Goal: Find specific page/section: Find specific page/section

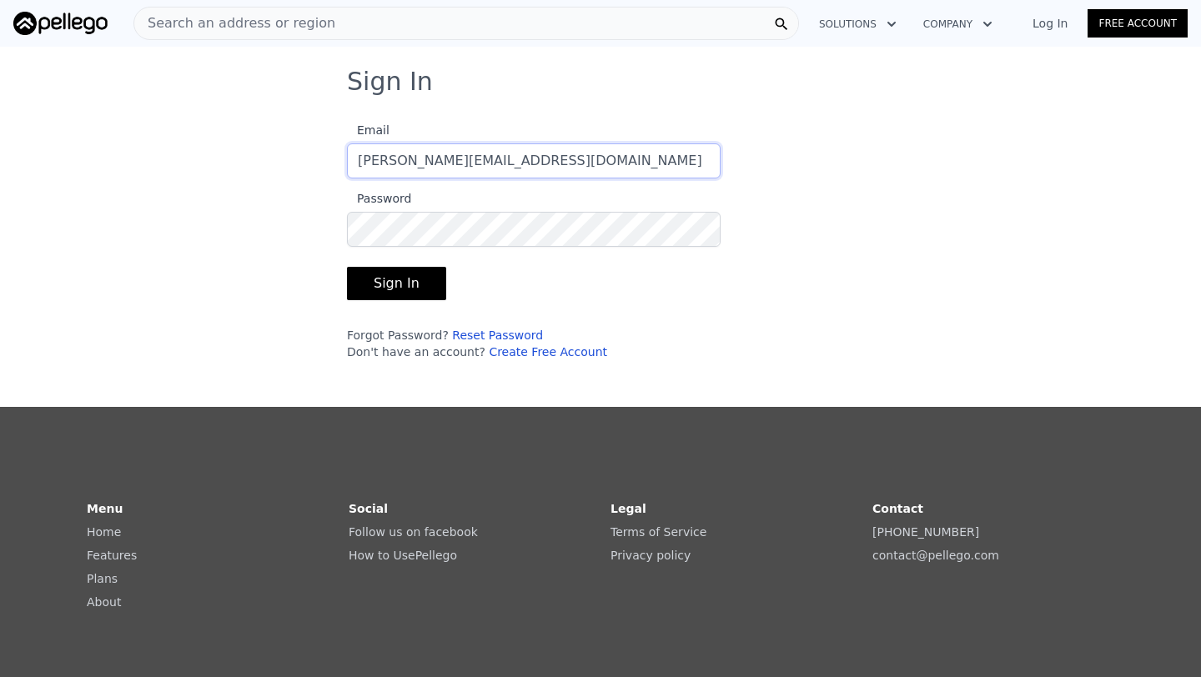
type input "[PERSON_NAME][EMAIL_ADDRESS][DOMAIN_NAME]"
click at [347, 267] on button "Sign In" at bounding box center [396, 283] width 99 height 33
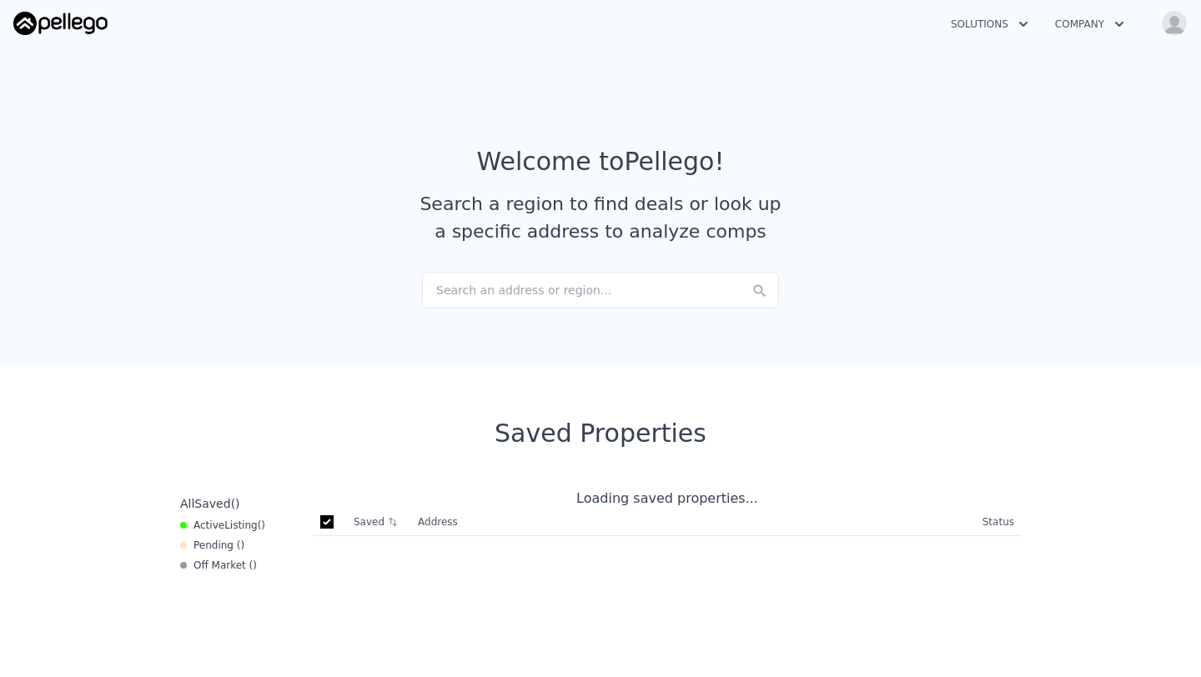
checkbox input "true"
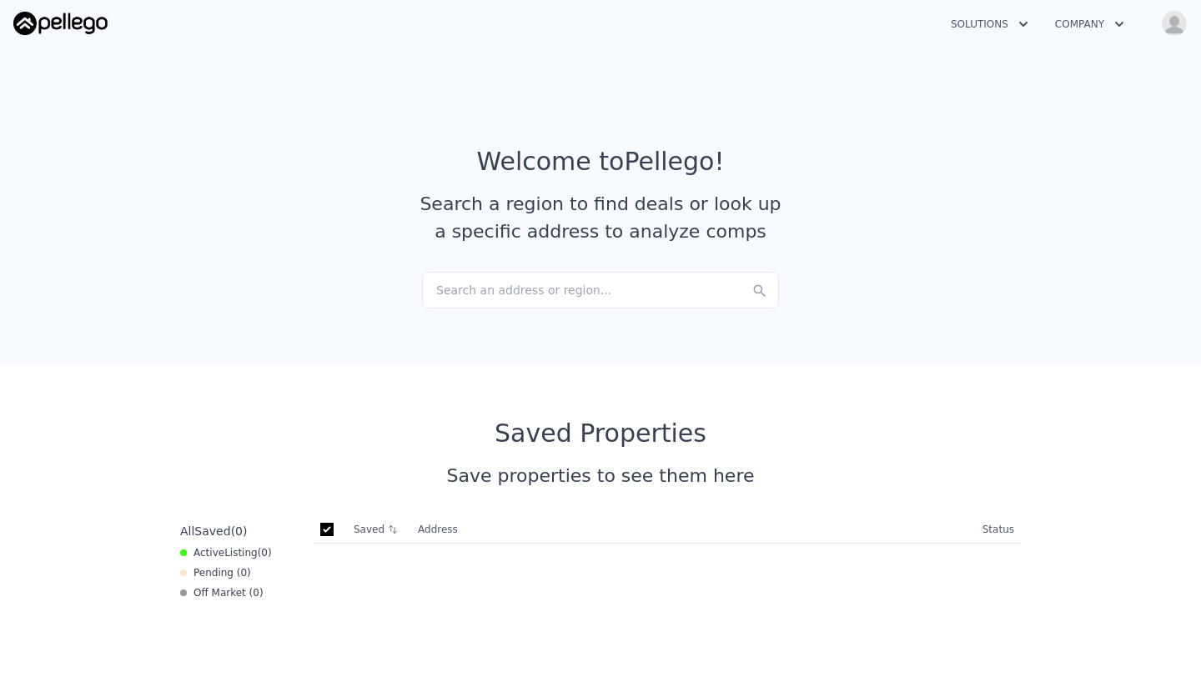
click at [536, 286] on div "Search an address or region..." at bounding box center [600, 290] width 357 height 37
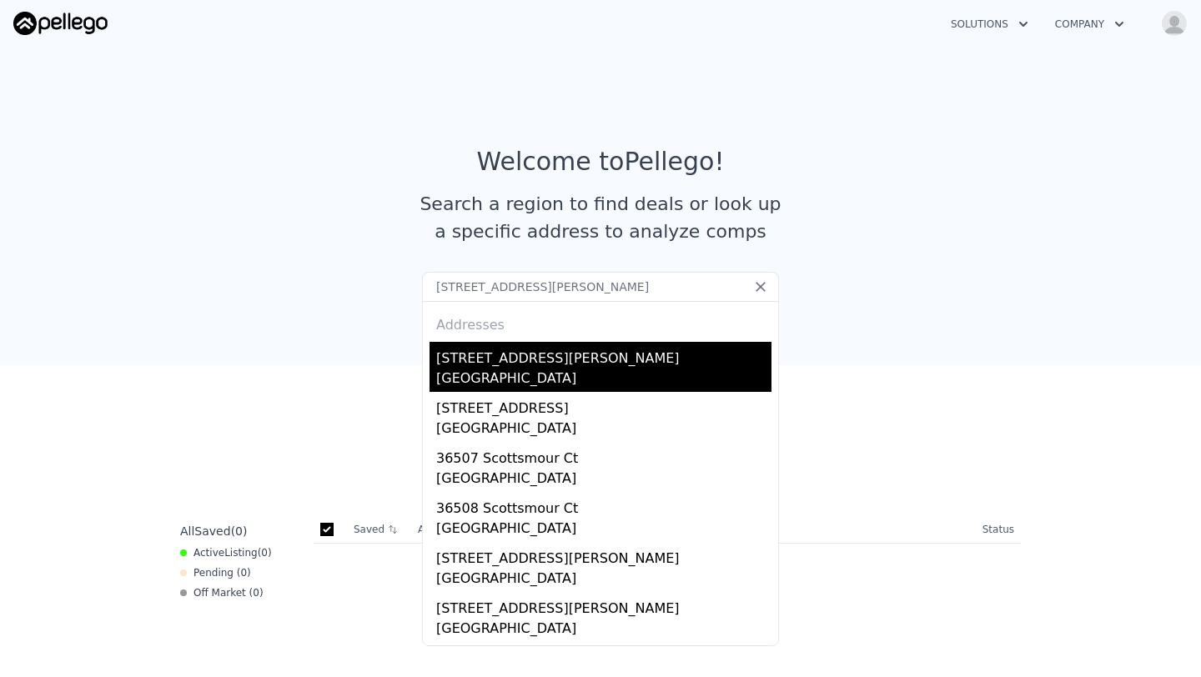
type input "[STREET_ADDRESS][PERSON_NAME]"
click at [531, 360] on div "[STREET_ADDRESS][PERSON_NAME]" at bounding box center [603, 355] width 335 height 27
